Goal: Information Seeking & Learning: Learn about a topic

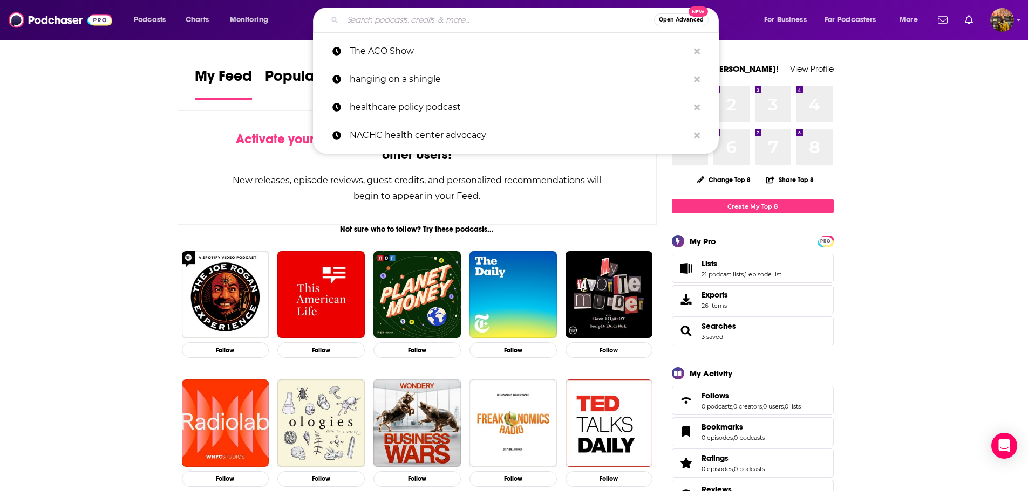
click at [392, 16] on input "Search podcasts, credits, & more..." at bounding box center [498, 19] width 311 height 17
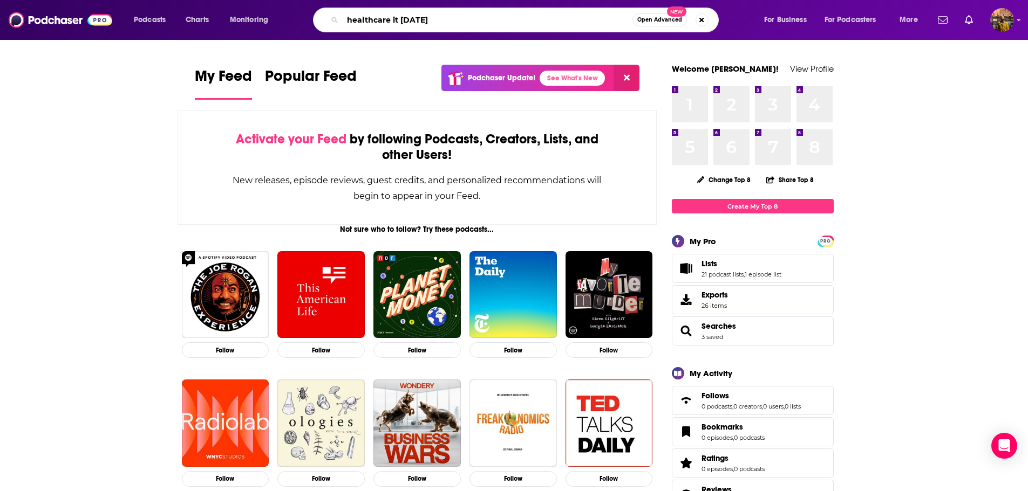
type input "healthcare it [DATE]"
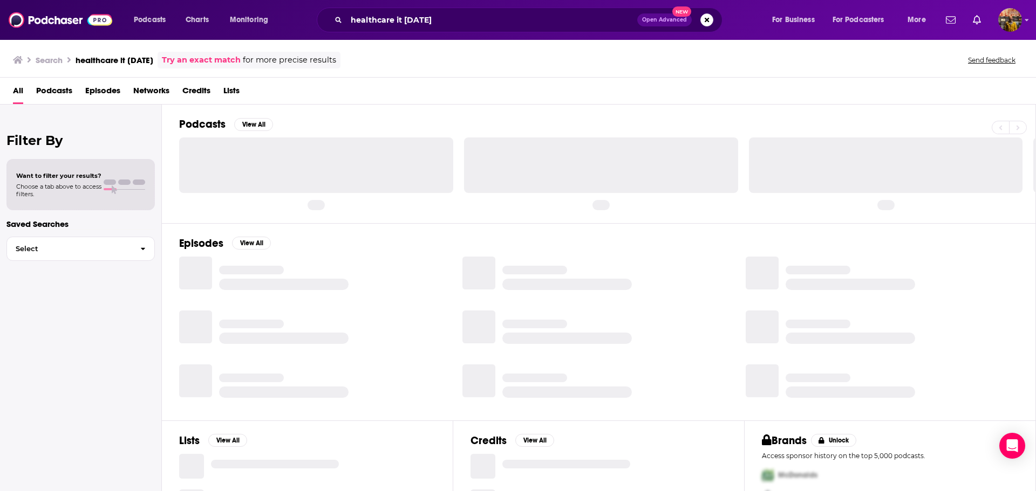
click at [60, 95] on span "Podcasts" at bounding box center [54, 93] width 36 height 22
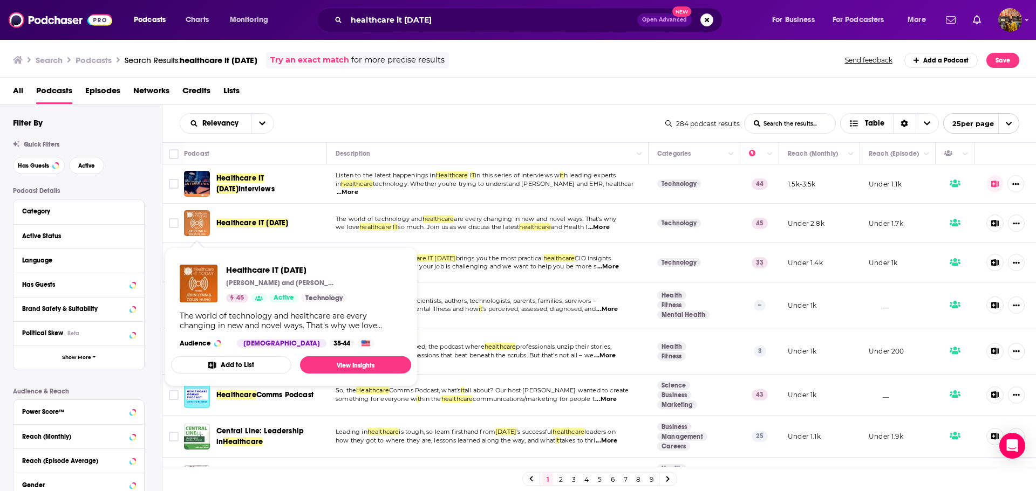
click at [196, 222] on img "Healthcare IT Today" at bounding box center [197, 223] width 26 height 26
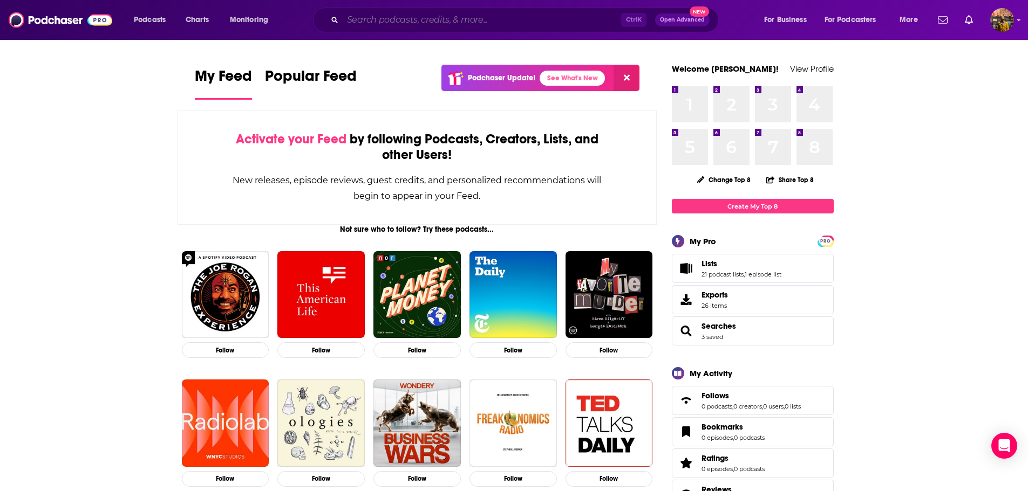
click at [544, 24] on input "Search podcasts, credits, & more..." at bounding box center [482, 19] width 278 height 17
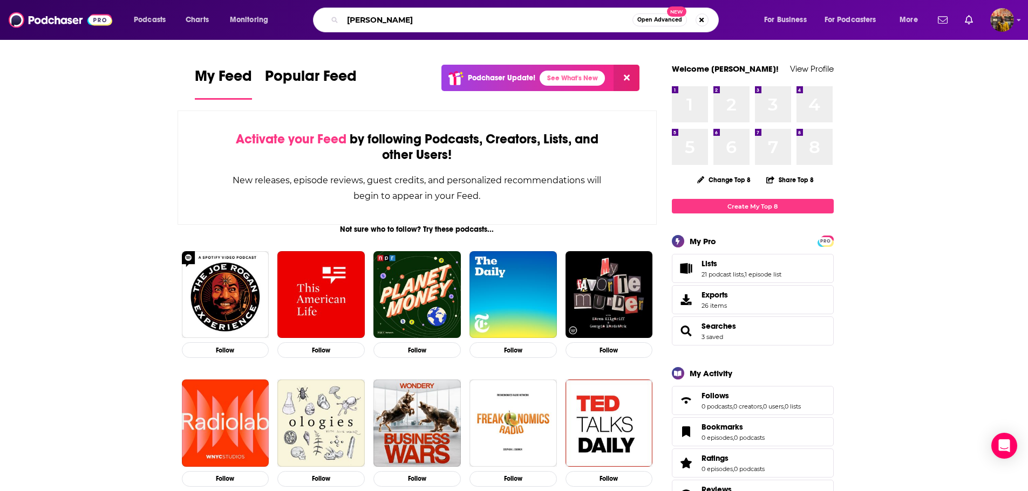
type input "[PERSON_NAME]"
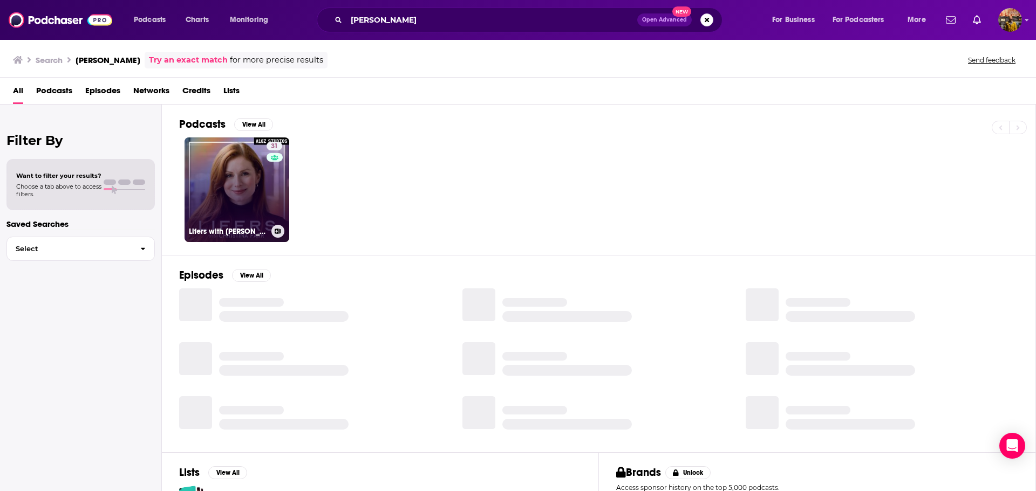
click at [237, 196] on link "31 Lifers with [PERSON_NAME]" at bounding box center [236, 190] width 105 height 105
